Goal: Find specific page/section: Find specific page/section

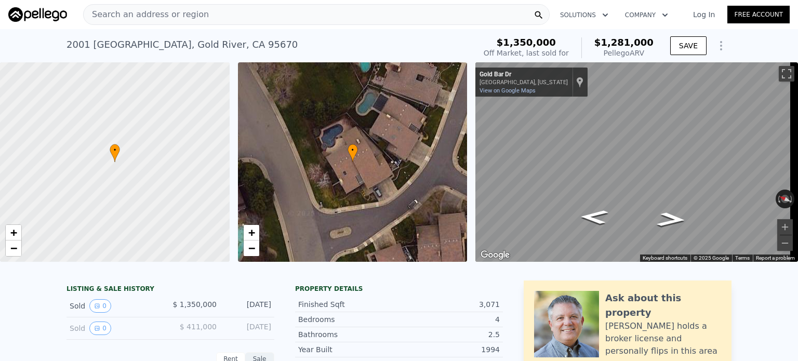
click at [706, 16] on link "Log In" at bounding box center [704, 14] width 47 height 10
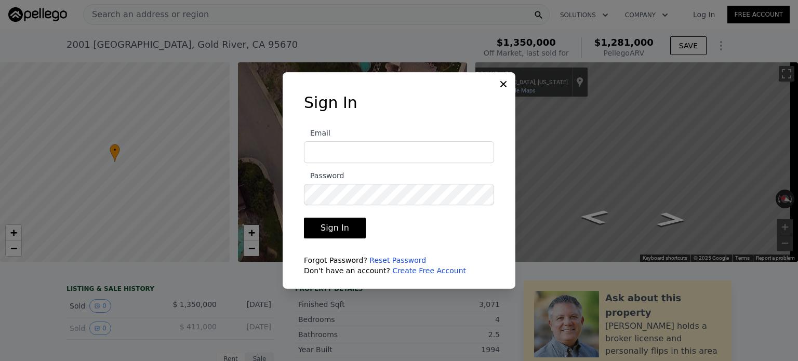
click at [417, 153] on input "Email" at bounding box center [399, 152] width 190 height 22
type input "[EMAIL_ADDRESS][DOMAIN_NAME]"
click at [304, 218] on button "Sign In" at bounding box center [335, 228] width 62 height 21
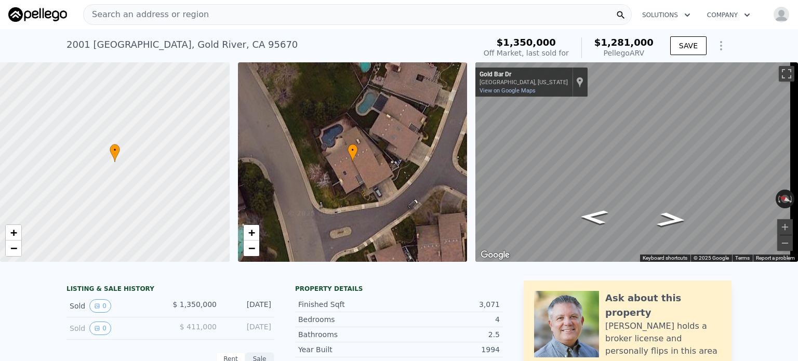
click at [37, 14] on img at bounding box center [37, 14] width 59 height 15
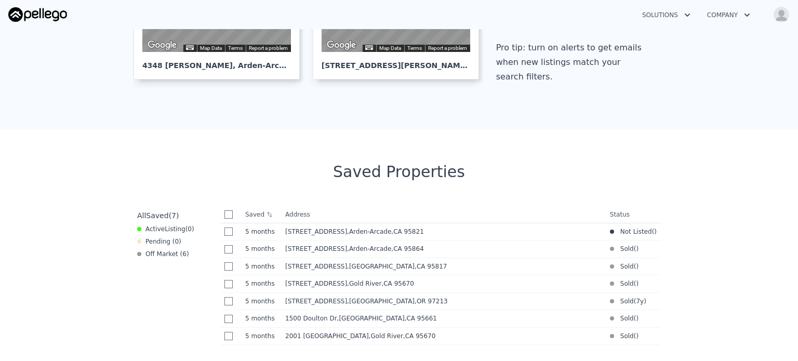
scroll to position [312, 0]
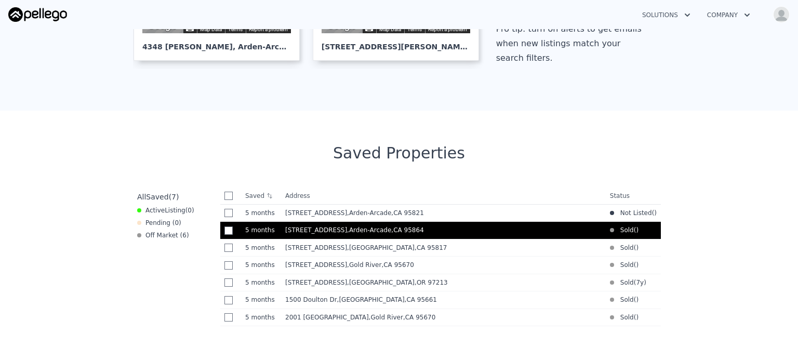
click at [326, 231] on span "[STREET_ADDRESS]" at bounding box center [316, 230] width 62 height 7
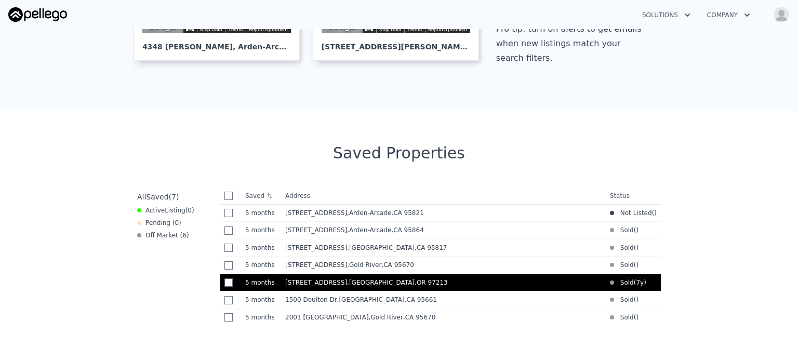
click at [341, 281] on span "[STREET_ADDRESS]" at bounding box center [316, 282] width 62 height 7
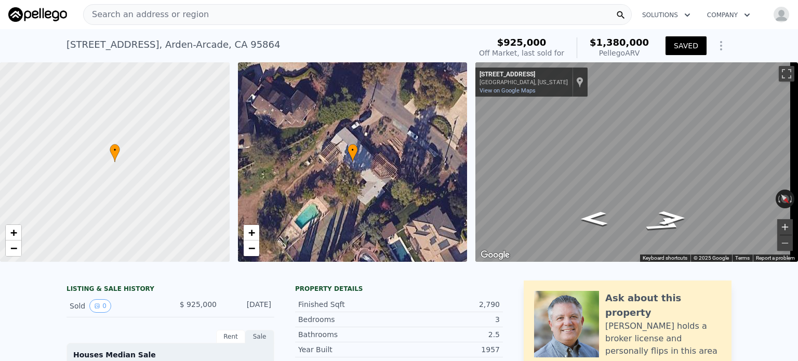
click at [777, 223] on button "Zoom in" at bounding box center [785, 227] width 16 height 16
click at [794, 175] on div "Search an address or region Solutions Company Open main menu Open user menu 111…" at bounding box center [399, 180] width 798 height 361
click at [572, 207] on div "← Move left → Move right ↑ Move up ↓ Move down + Zoom in - Zoom out 1115 Mariem…" at bounding box center [636, 162] width 323 height 200
